Goal: Information Seeking & Learning: Check status

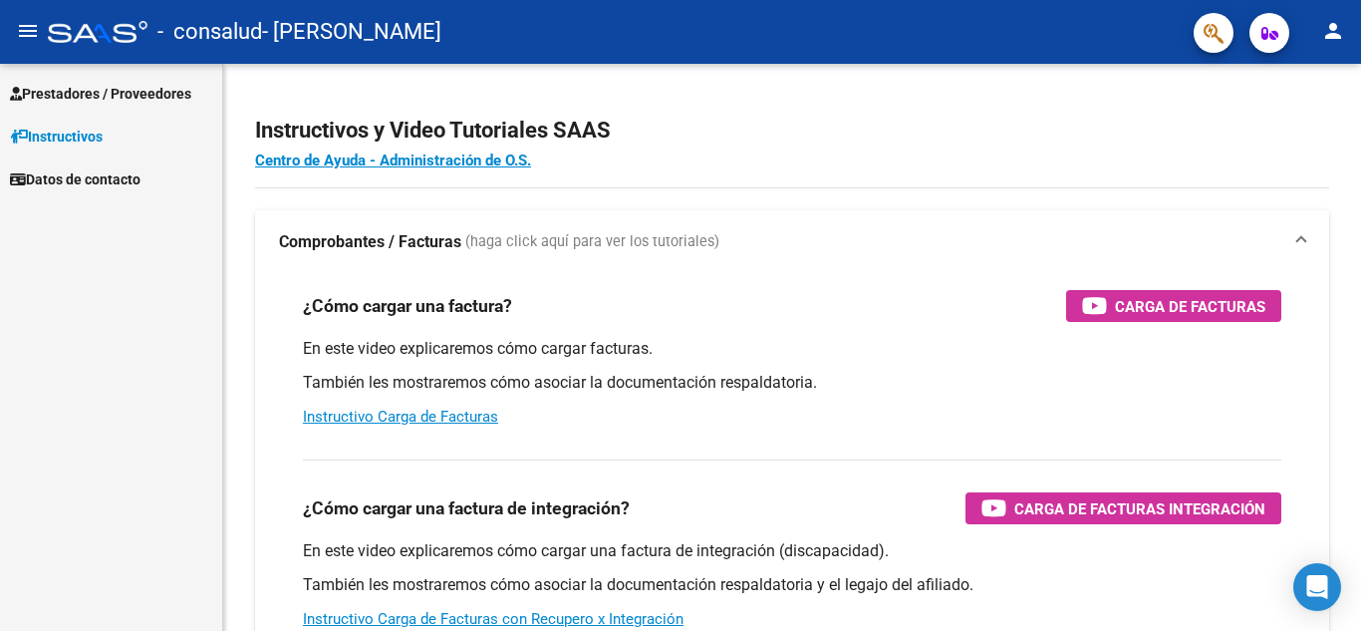
click at [140, 103] on span "Prestadores / Proveedores" at bounding box center [100, 94] width 181 height 22
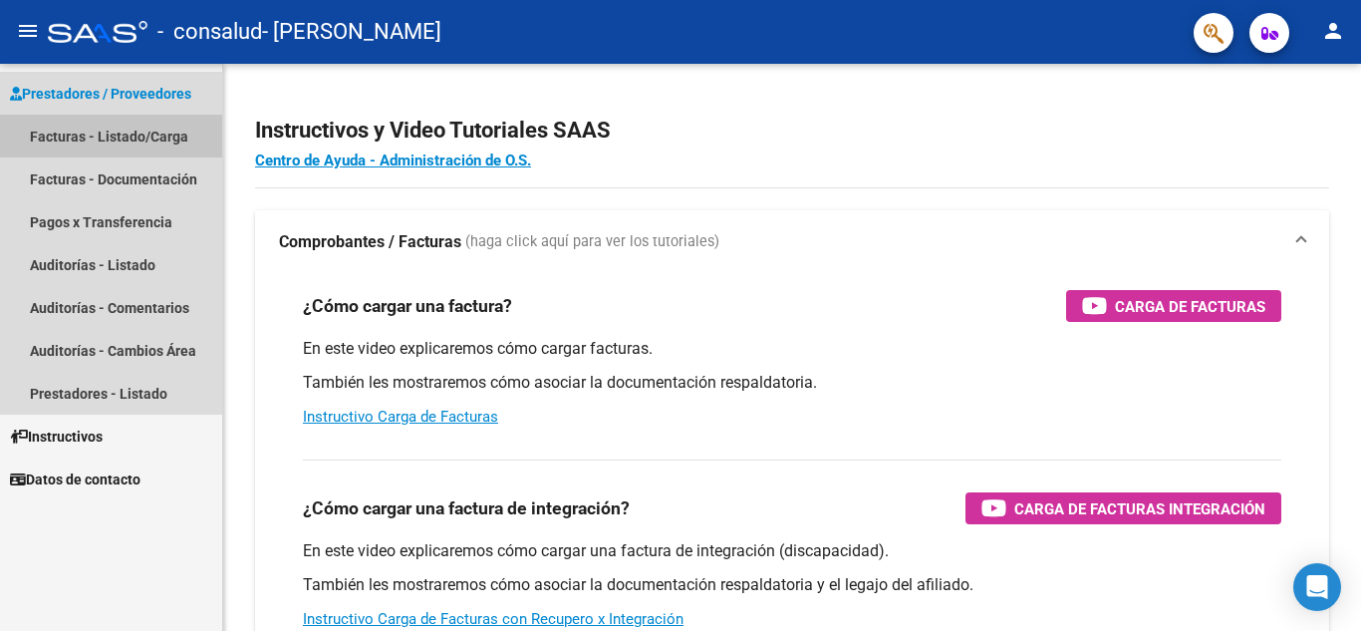
click at [127, 136] on link "Facturas - Listado/Carga" at bounding box center [111, 136] width 222 height 43
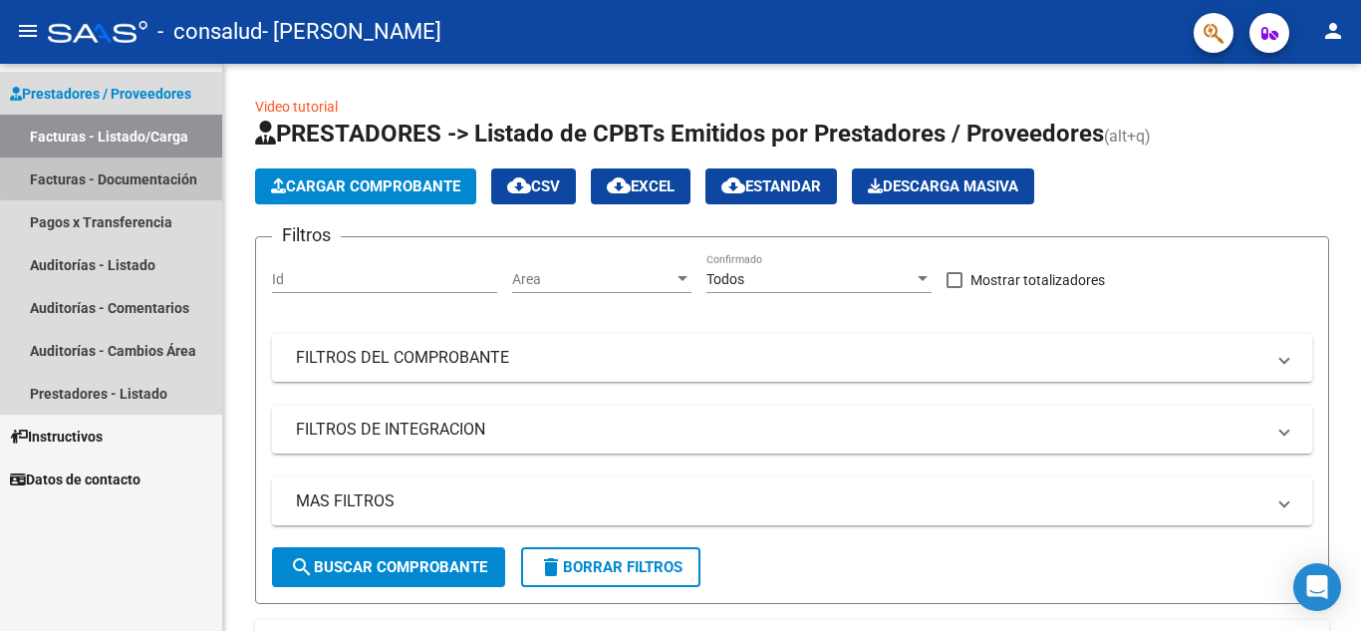
click at [153, 173] on link "Facturas - Documentación" at bounding box center [111, 178] width 222 height 43
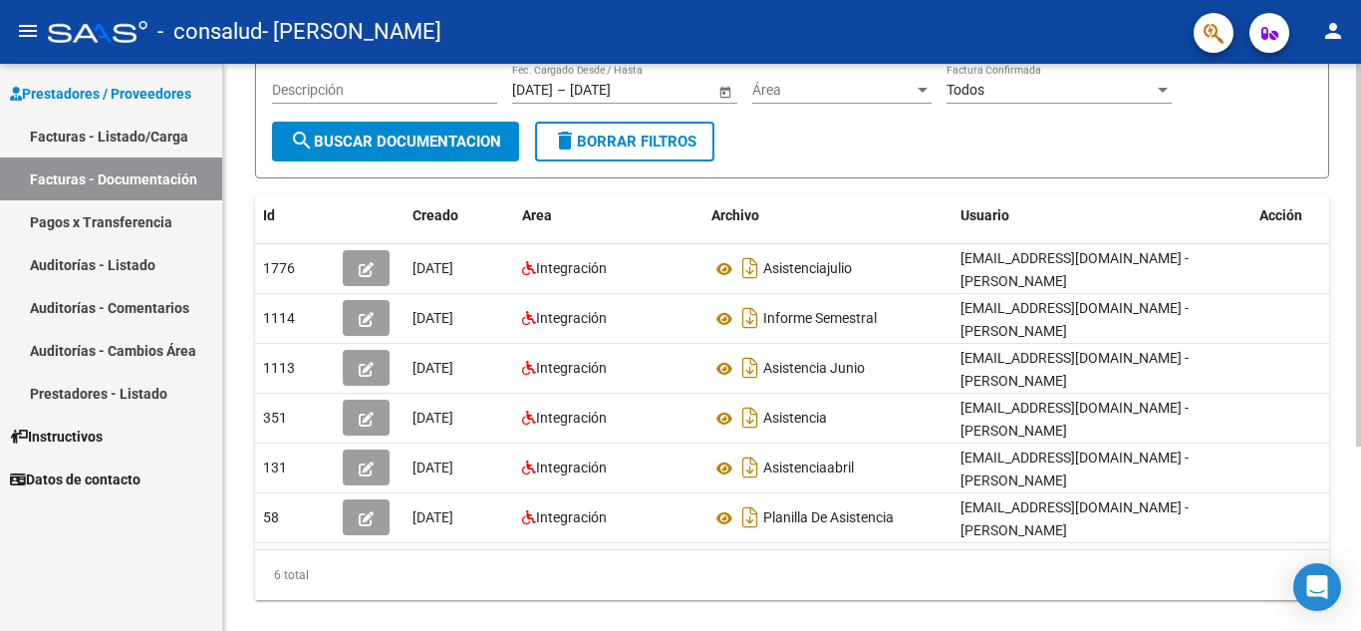
scroll to position [236, 0]
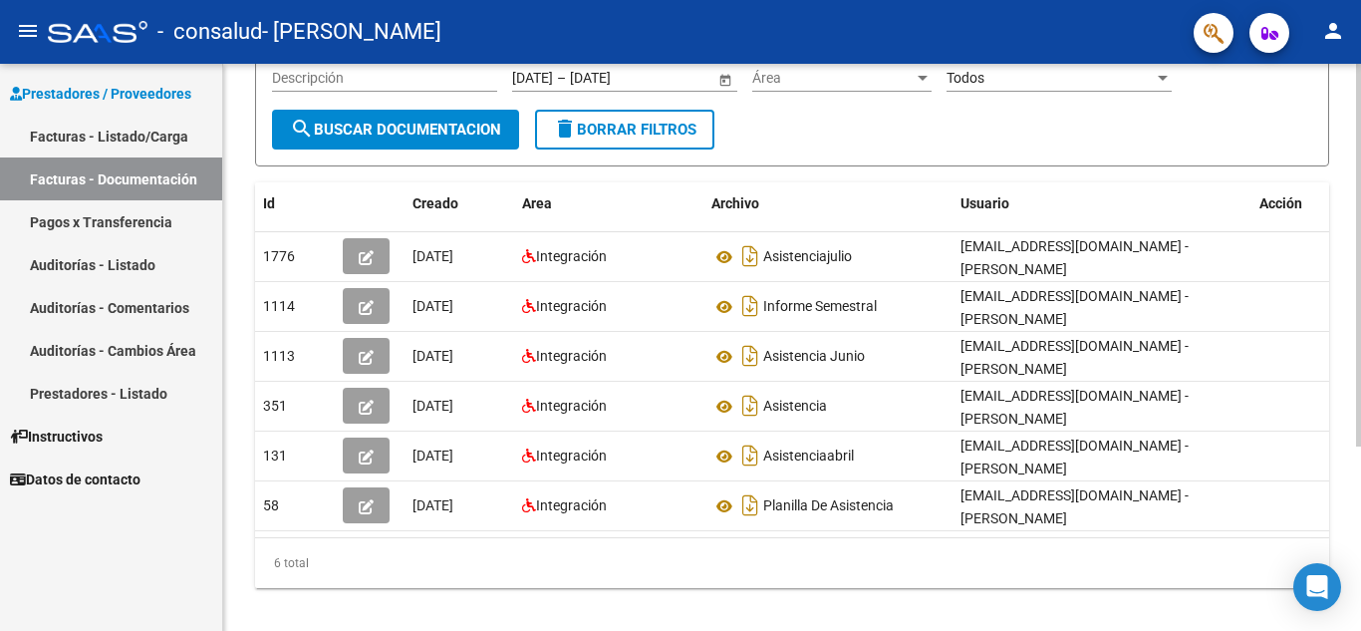
click at [1341, 489] on div "PRESTADORES -> Comprobantes - Documentación Respaldatoria cloud_download Export…" at bounding box center [794, 240] width 1143 height 824
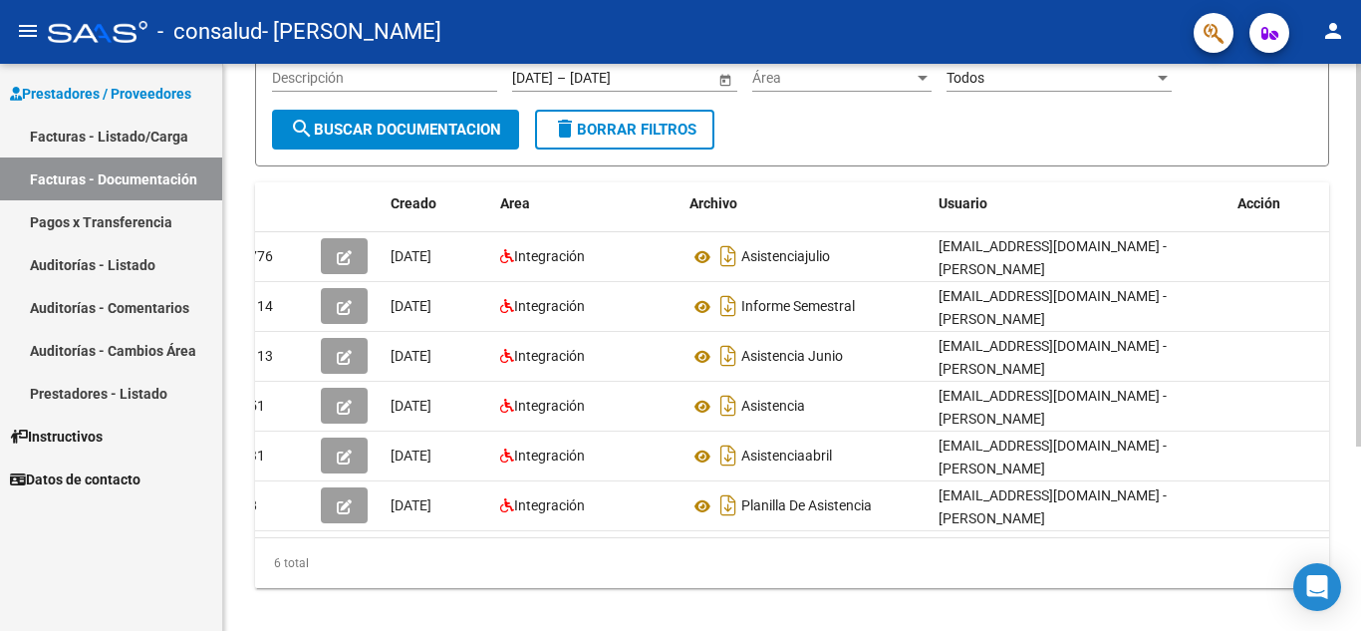
scroll to position [0, 0]
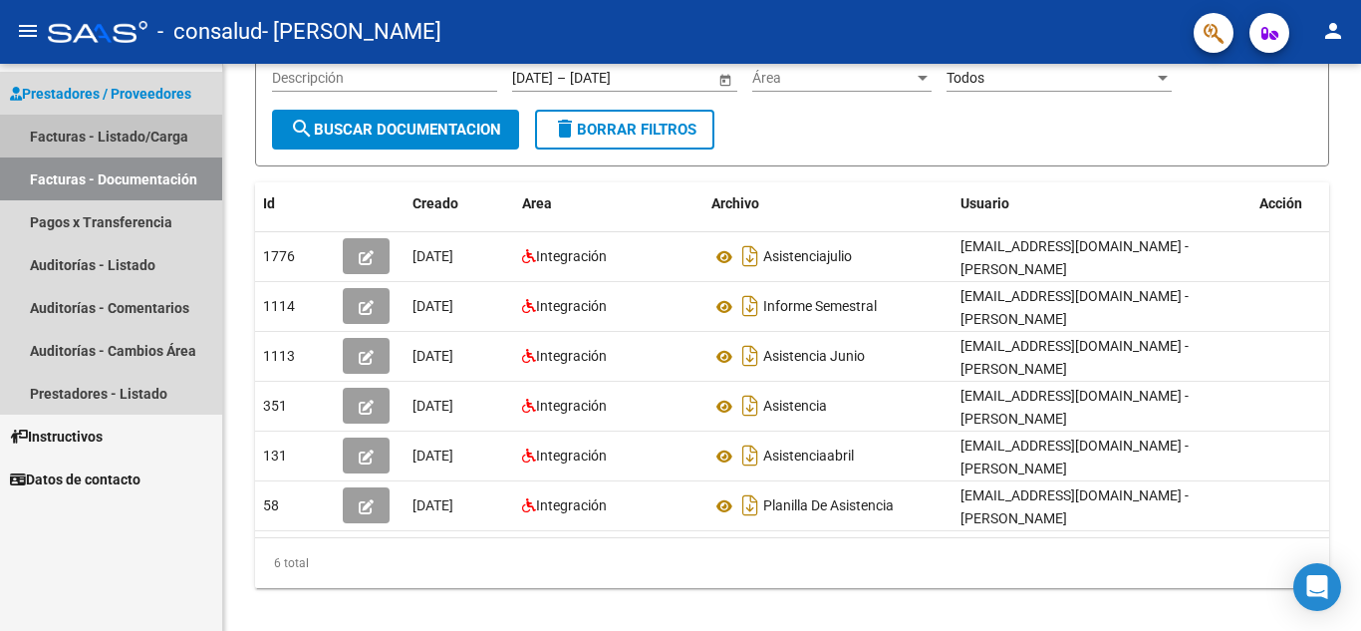
click at [145, 137] on link "Facturas - Listado/Carga" at bounding box center [111, 136] width 222 height 43
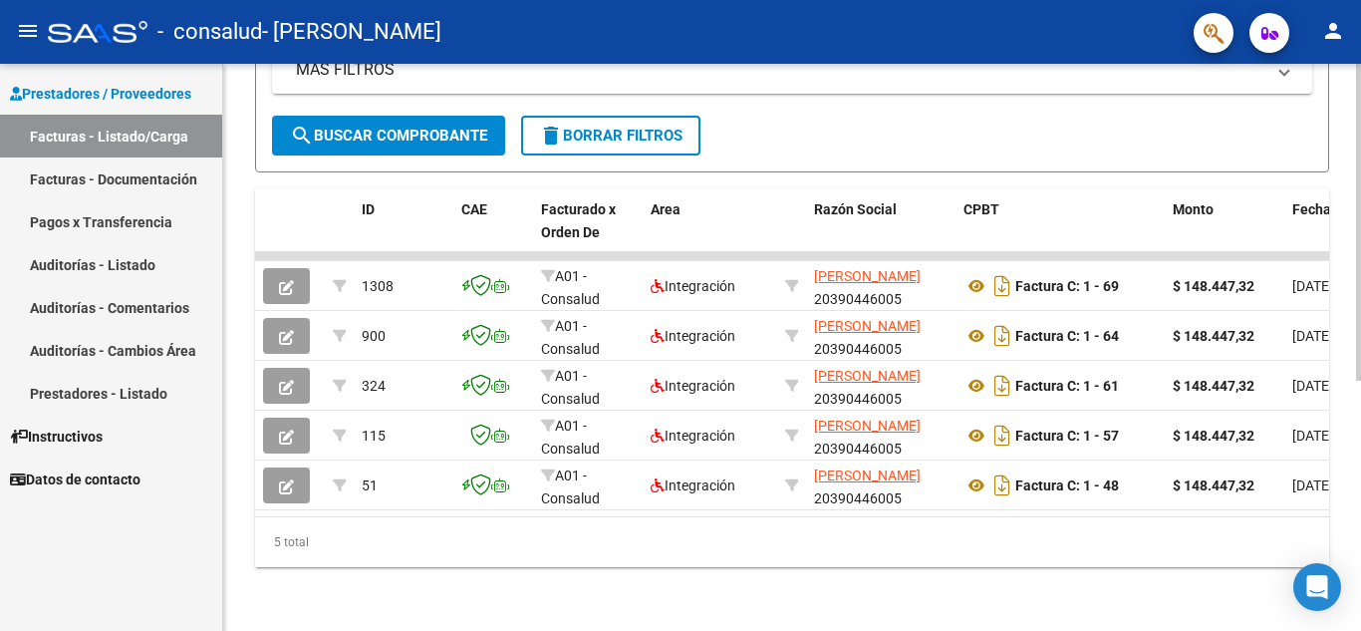
scroll to position [447, 0]
click at [1358, 513] on div at bounding box center [1358, 472] width 5 height 317
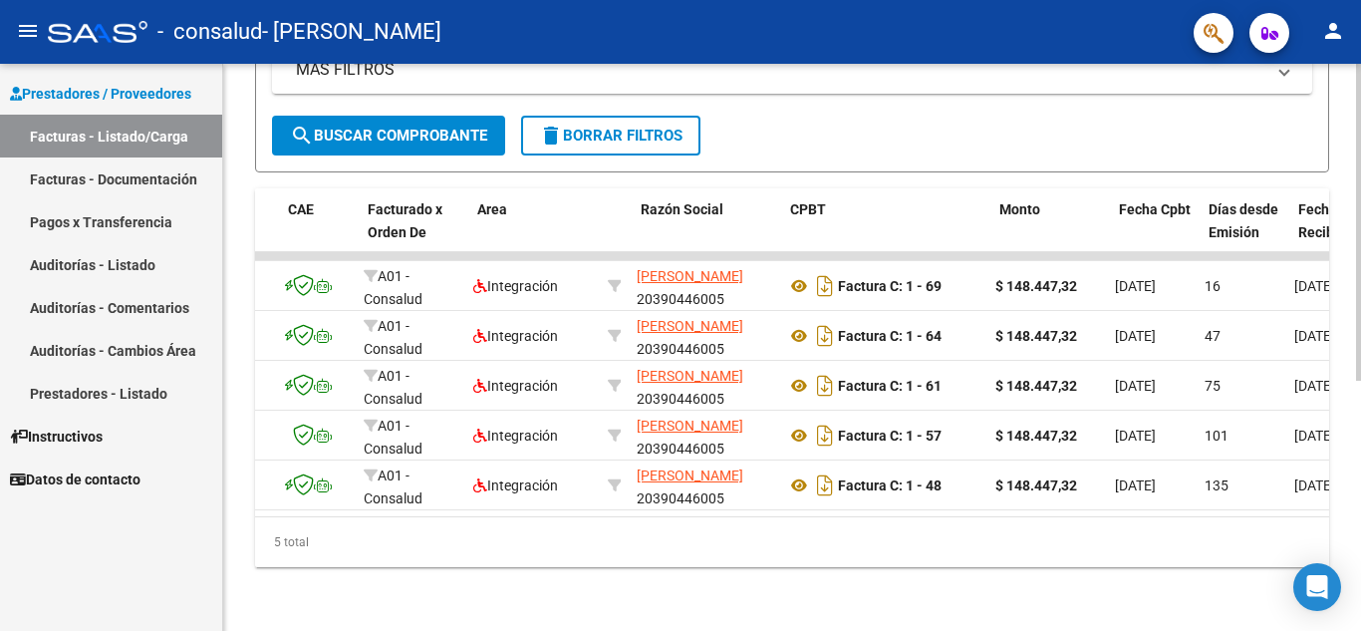
scroll to position [0, 0]
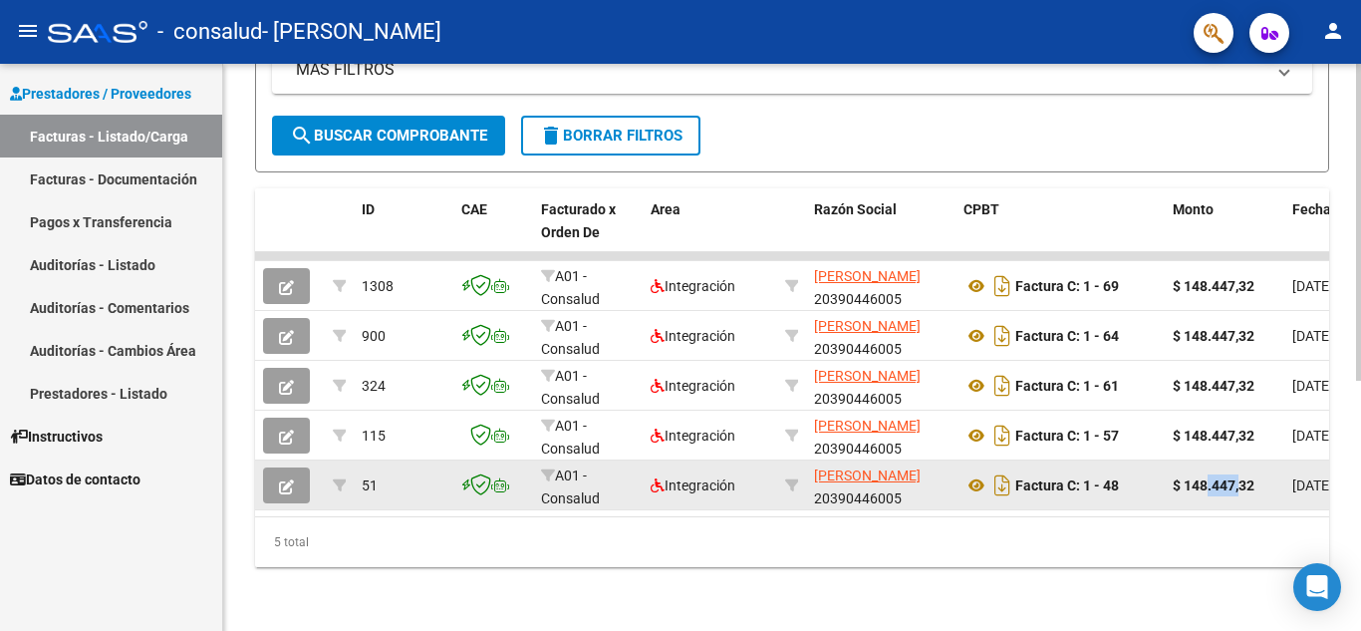
drag, startPoint x: 1240, startPoint y: 476, endPoint x: 1202, endPoint y: 460, distance: 41.1
click at [1204, 477] on strong "$ 148.447,32" at bounding box center [1214, 485] width 82 height 16
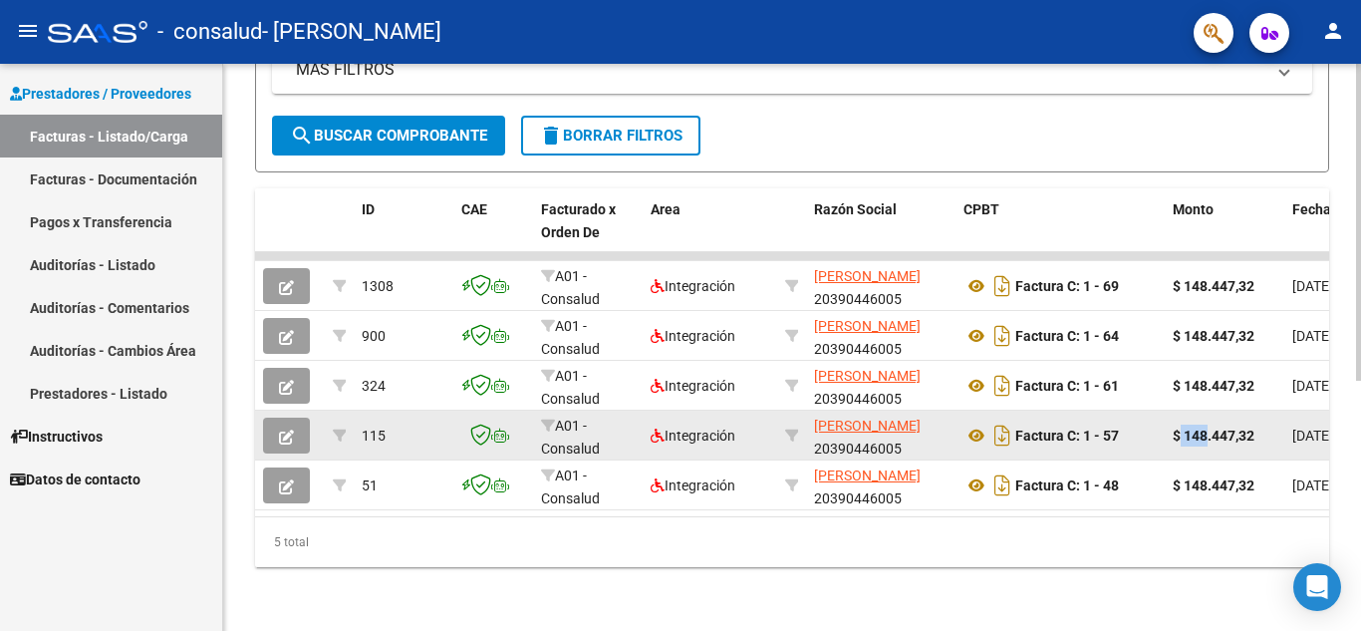
drag, startPoint x: 1204, startPoint y: 426, endPoint x: 1175, endPoint y: 421, distance: 30.3
click at [1175, 427] on strong "$ 148.447,32" at bounding box center [1214, 435] width 82 height 16
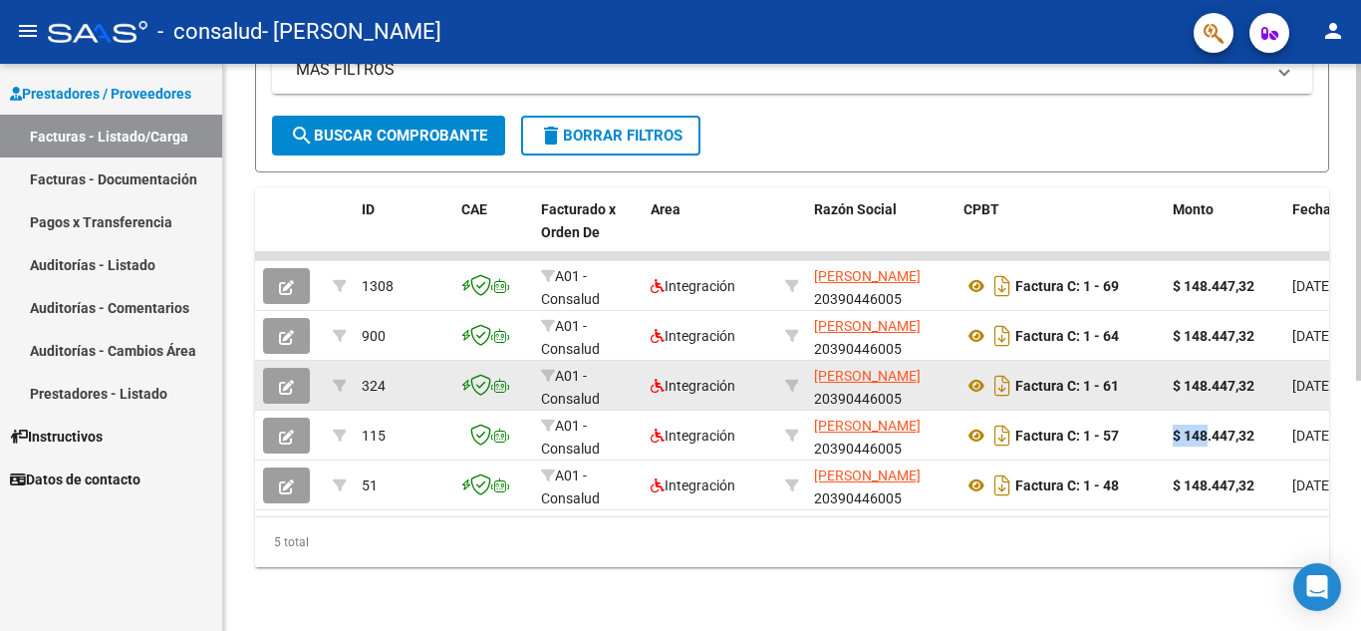
drag, startPoint x: 1205, startPoint y: 373, endPoint x: 1151, endPoint y: 365, distance: 55.4
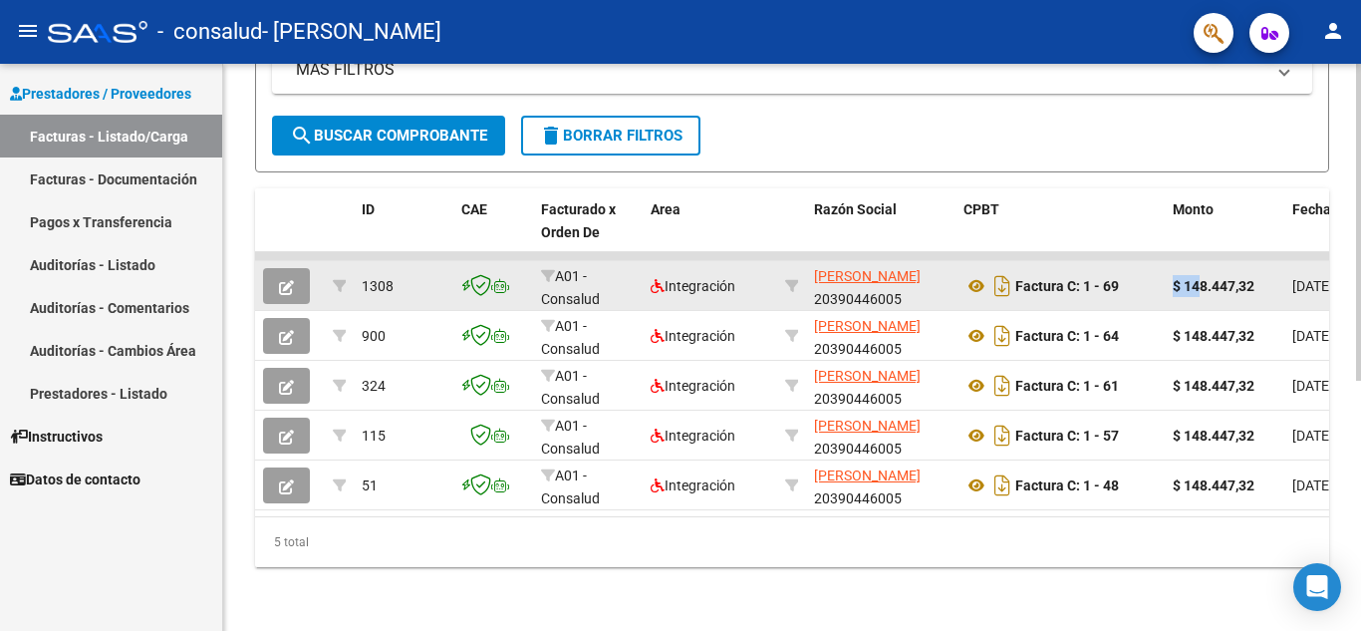
drag, startPoint x: 1201, startPoint y: 269, endPoint x: 1164, endPoint y: 264, distance: 38.2
click at [1165, 266] on datatable-body-cell "$ 148.447,32" at bounding box center [1225, 285] width 120 height 49
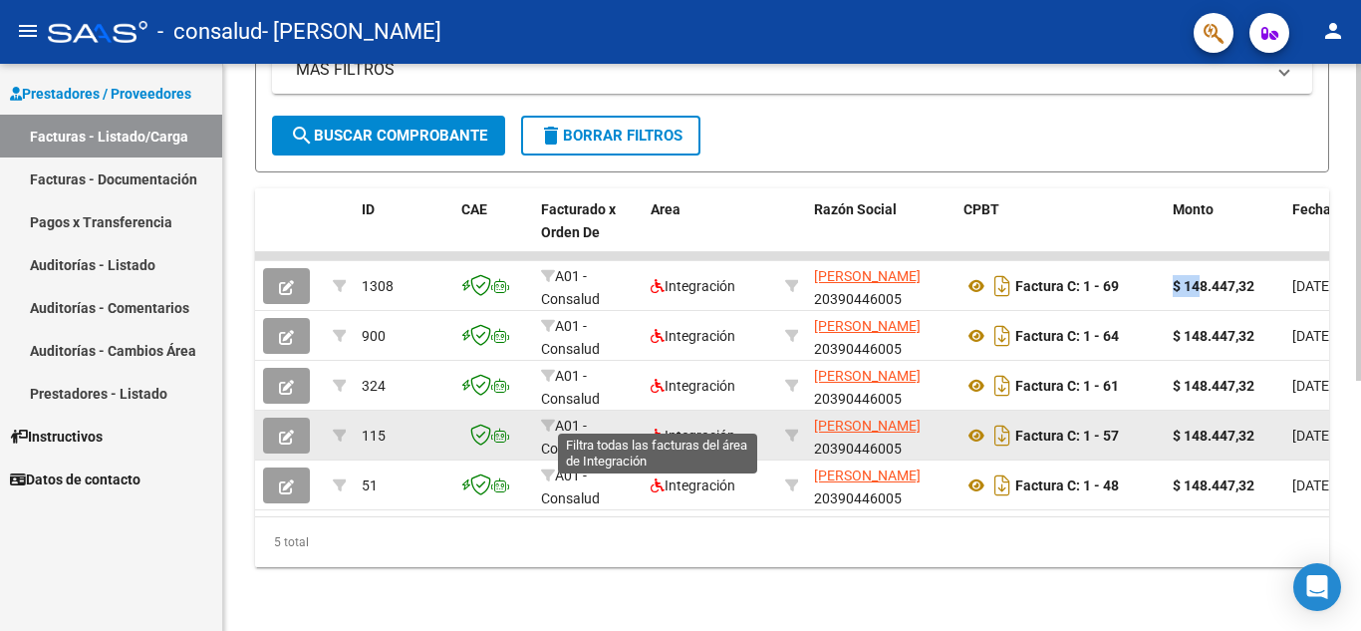
drag, startPoint x: 742, startPoint y: 489, endPoint x: 654, endPoint y: 405, distance: 121.9
click at [654, 404] on datatable-scroller "1308 A01 - Consalud Integración [PERSON_NAME] 20390446005 Factura C: 1 - 69 $ 1…" at bounding box center [792, 381] width 1074 height 258
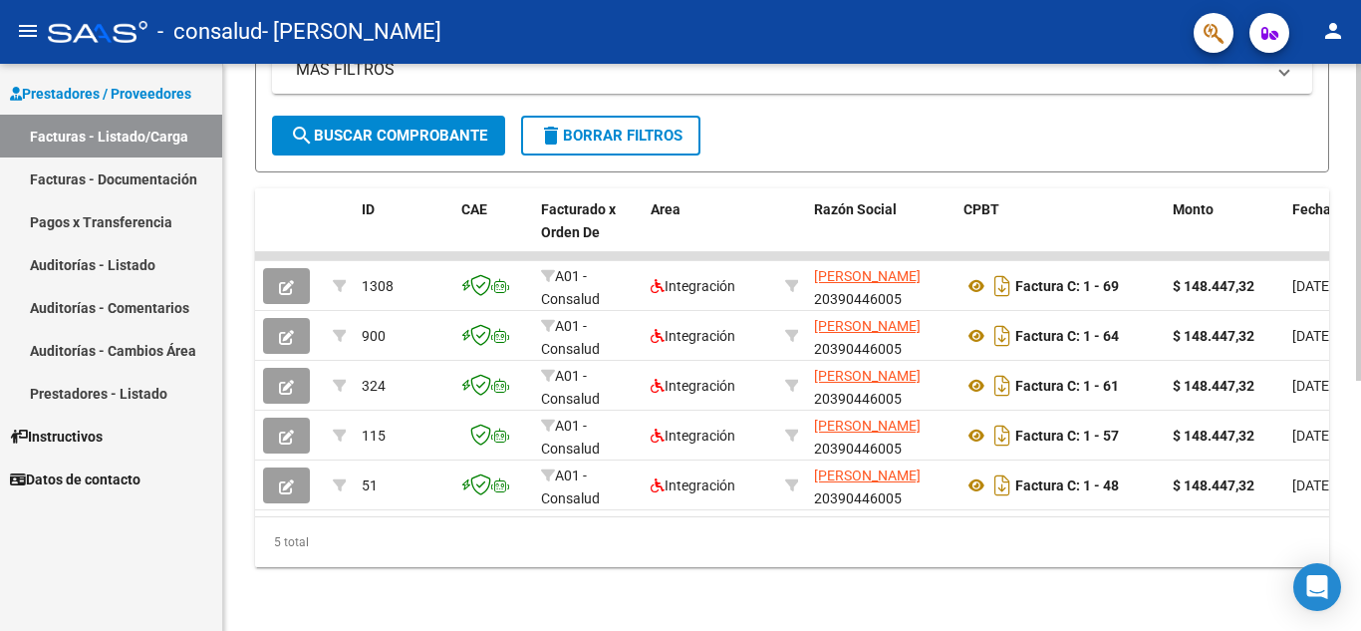
click at [738, 599] on div "Video tutorial PRESTADORES -> Listado de CPBTs Emitidos por Prestadores / Prove…" at bounding box center [792, 131] width 1138 height 998
click at [736, 591] on div "Video tutorial PRESTADORES -> Listado de CPBTs Emitidos por Prestadores / Prove…" at bounding box center [792, 131] width 1138 height 998
click at [694, 610] on div "Video tutorial PRESTADORES -> Listado de CPBTs Emitidos por Prestadores / Prove…" at bounding box center [792, 131] width 1138 height 998
click at [1102, 171] on div "Video tutorial PRESTADORES -> Listado de CPBTs Emitidos por Prestadores / Prove…" at bounding box center [792, 115] width 1074 height 903
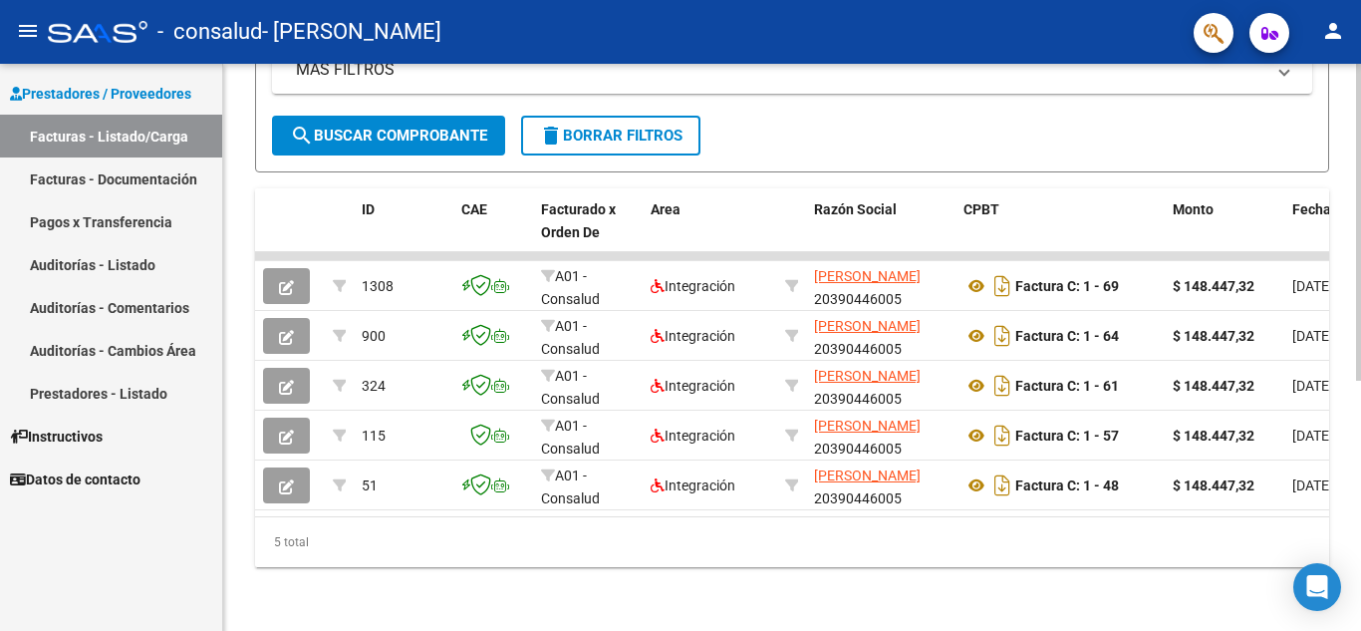
click at [1094, 166] on div "Video tutorial PRESTADORES -> Listado de CPBTs Emitidos por Prestadores / Prove…" at bounding box center [792, 115] width 1074 height 903
click at [1068, 198] on div "CPBT" at bounding box center [1059, 209] width 193 height 23
